Goal: Find specific page/section: Find specific page/section

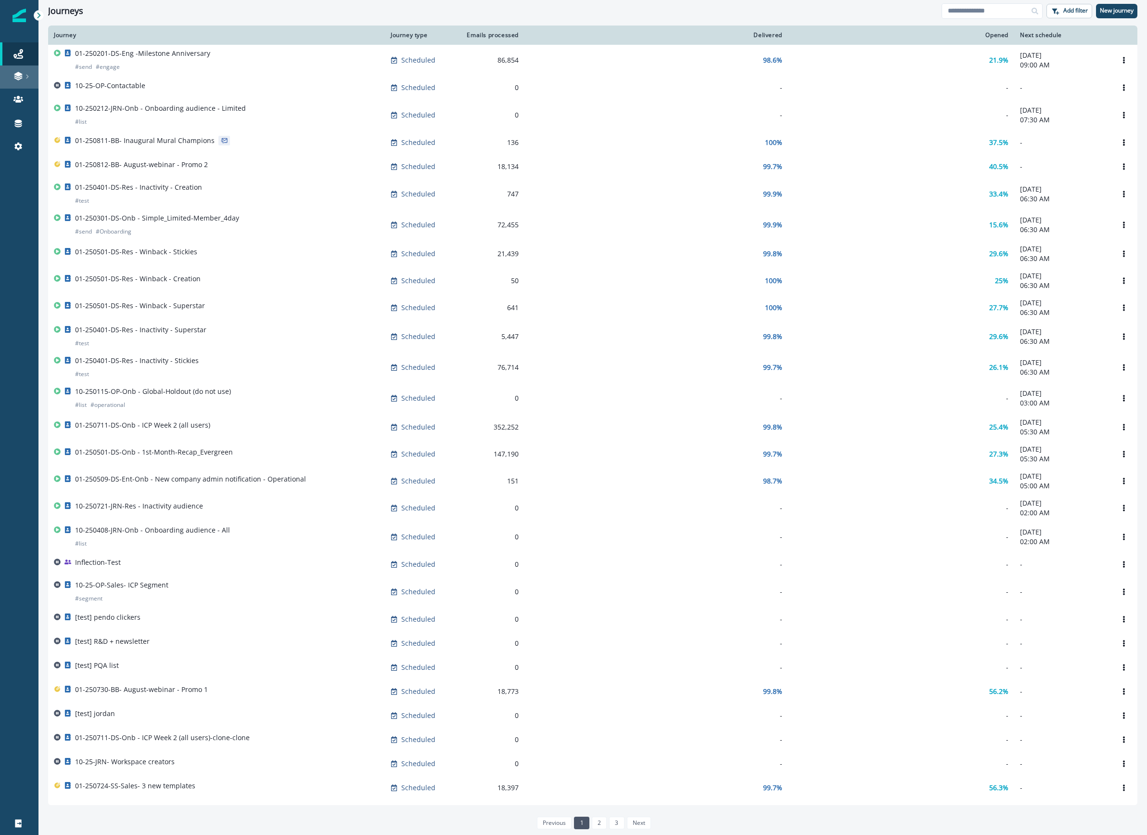
click at [20, 75] on icon at bounding box center [18, 74] width 8 height 5
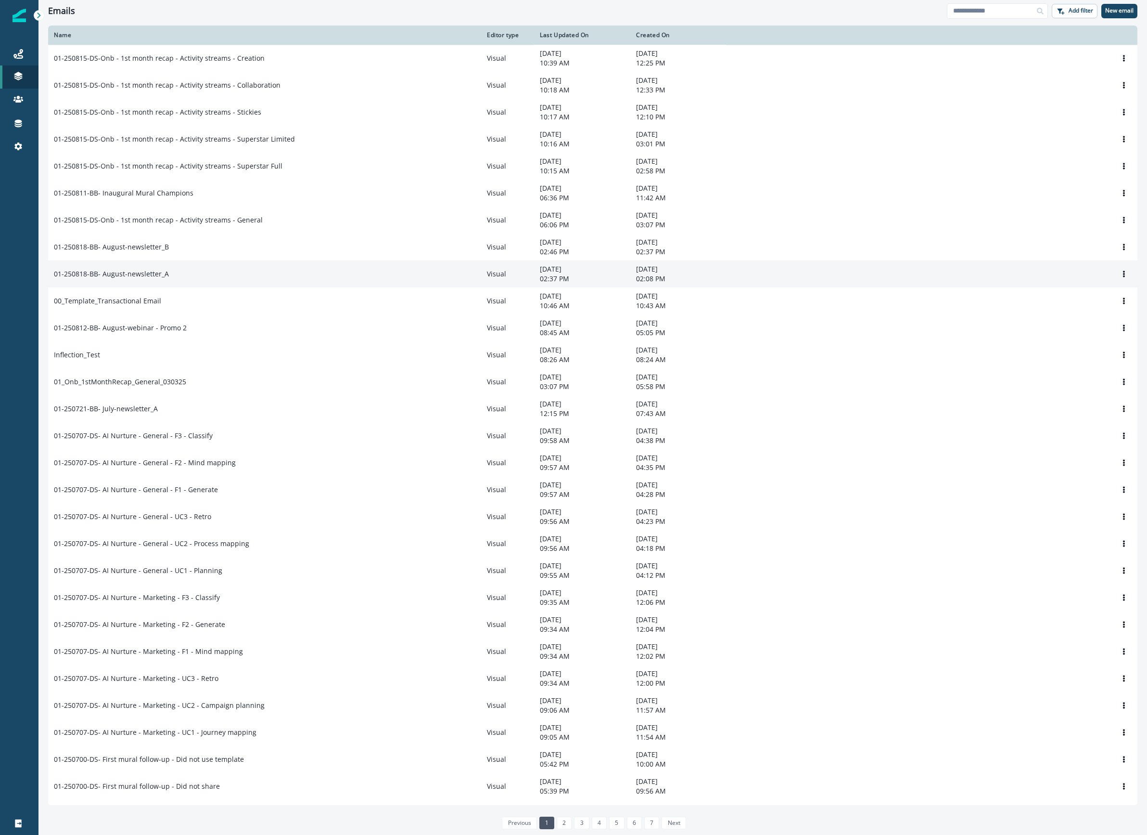
click at [657, 274] on p "[DATE]" at bounding box center [678, 269] width 85 height 10
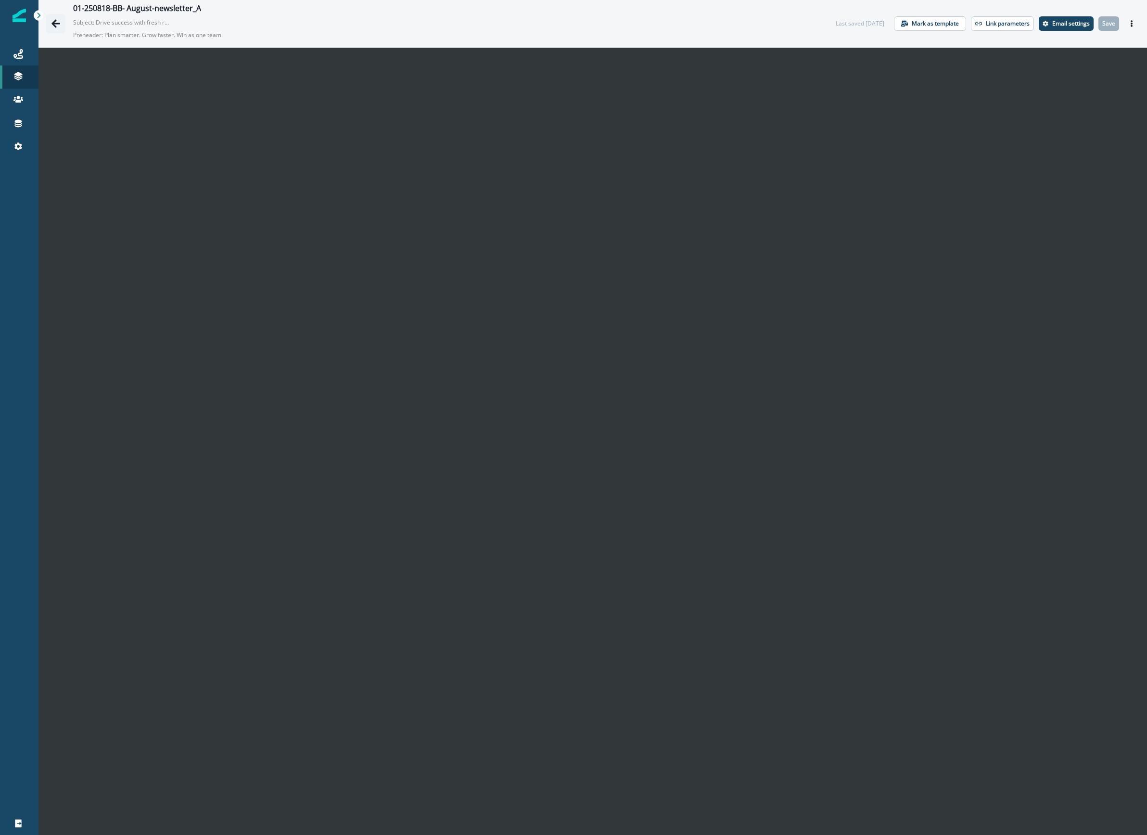
click at [56, 27] on icon "Go back" at bounding box center [56, 24] width 10 height 10
